Goal: Task Accomplishment & Management: Manage account settings

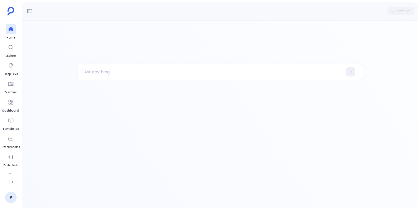
click at [358, 31] on div at bounding box center [220, 114] width 396 height 188
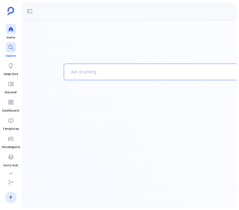
click at [12, 51] on div at bounding box center [11, 47] width 10 height 10
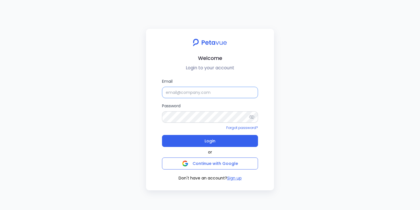
click at [175, 95] on input "Email" at bounding box center [210, 92] width 96 height 11
paste input "suplari"
type input "[EMAIL_ADDRESS][DOMAIN_NAME]"
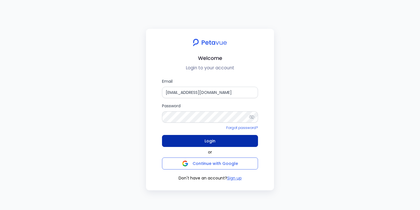
click at [175, 140] on button "Login" at bounding box center [210, 141] width 96 height 12
